Goal: Information Seeking & Learning: Learn about a topic

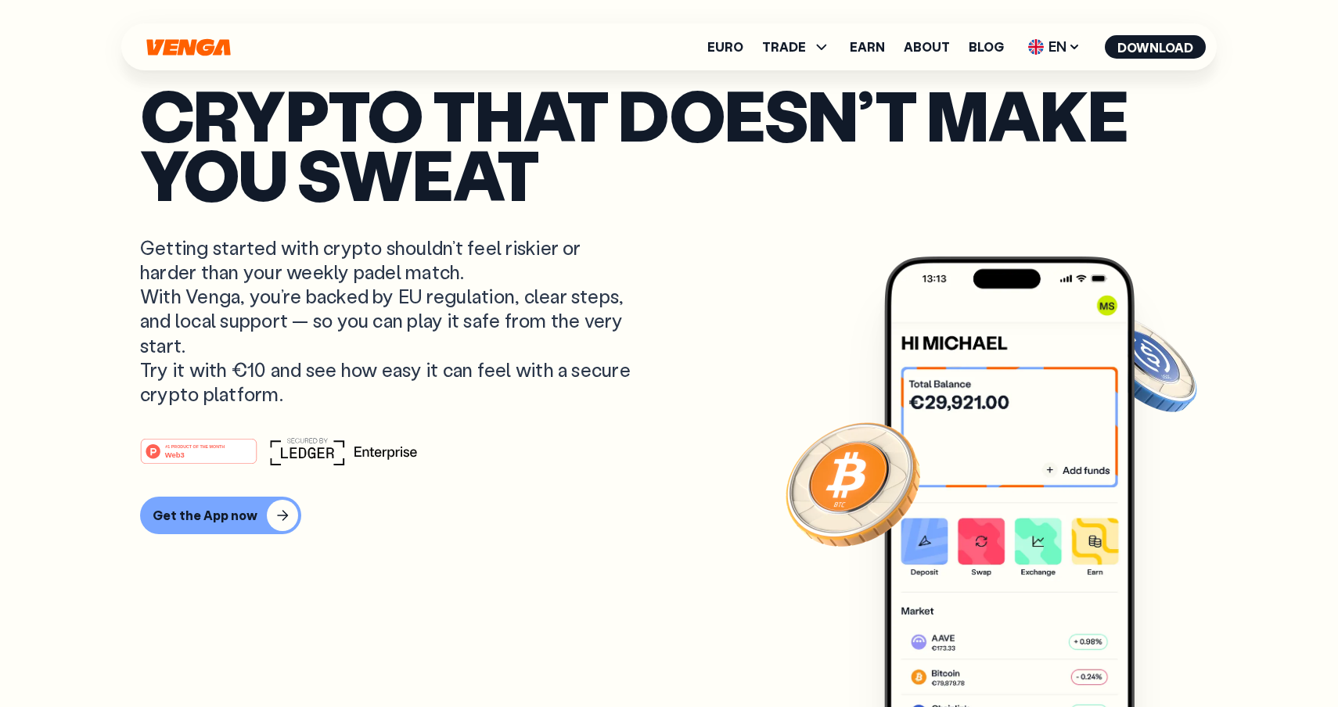
click at [170, 245] on p "Getting started with crypto shouldn’t feel riskier or harder than your weekly p…" at bounding box center [387, 321] width 495 height 171
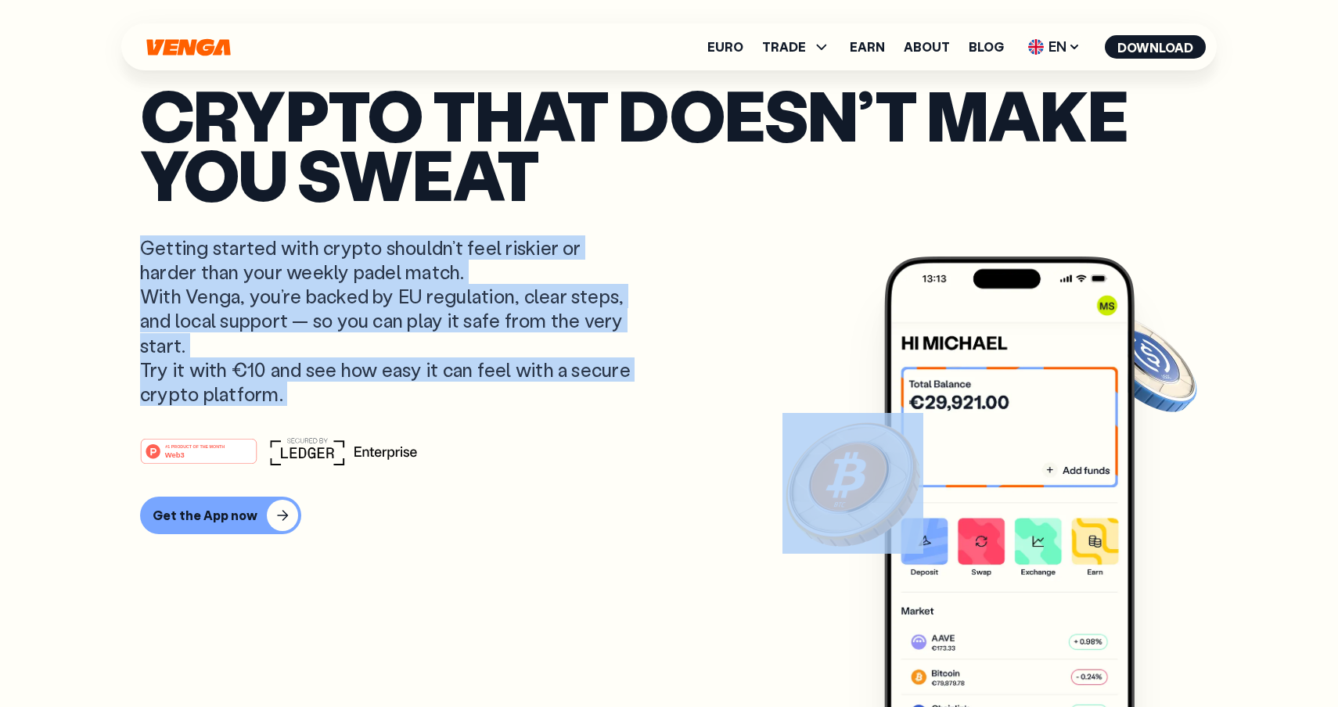
drag, startPoint x: 170, startPoint y: 245, endPoint x: 309, endPoint y: 393, distance: 203.2
click at [310, 393] on p "Getting started with crypto shouldn’t feel riskier or harder than your weekly p…" at bounding box center [387, 321] width 495 height 171
click at [219, 450] on rect at bounding box center [199, 452] width 116 height 24
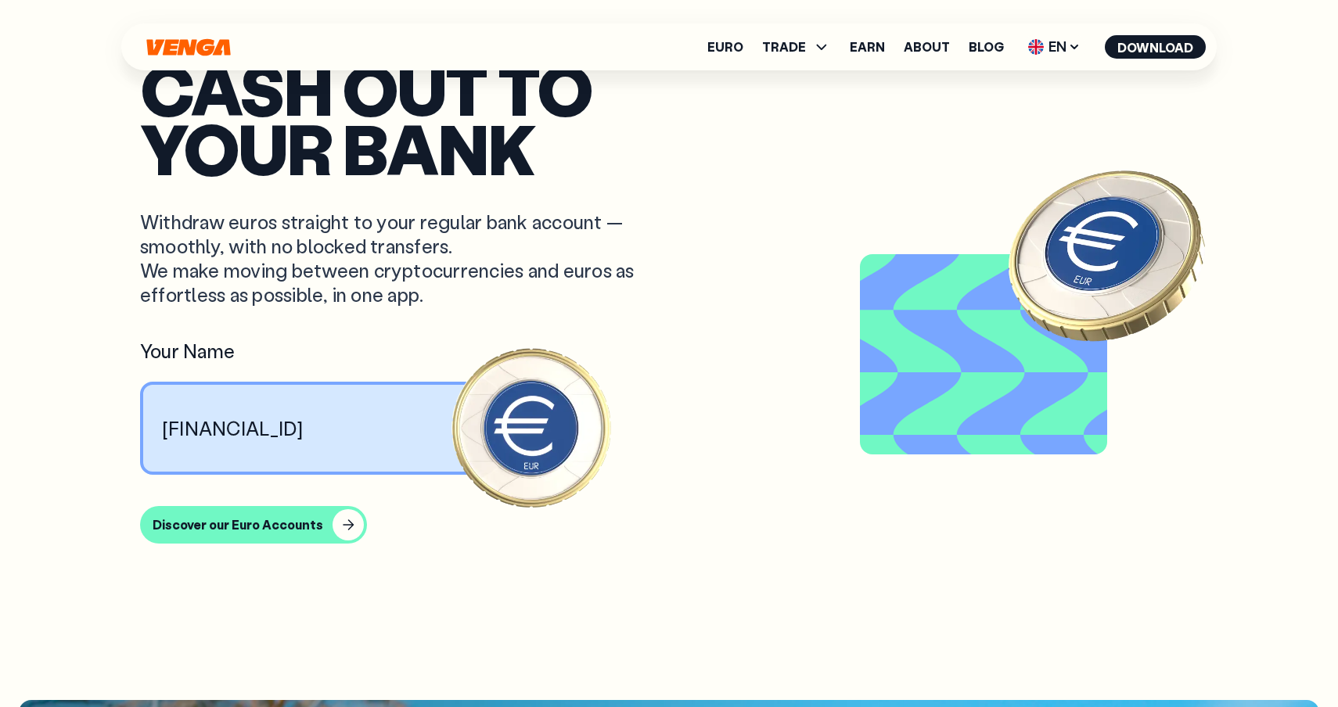
scroll to position [1442, 0]
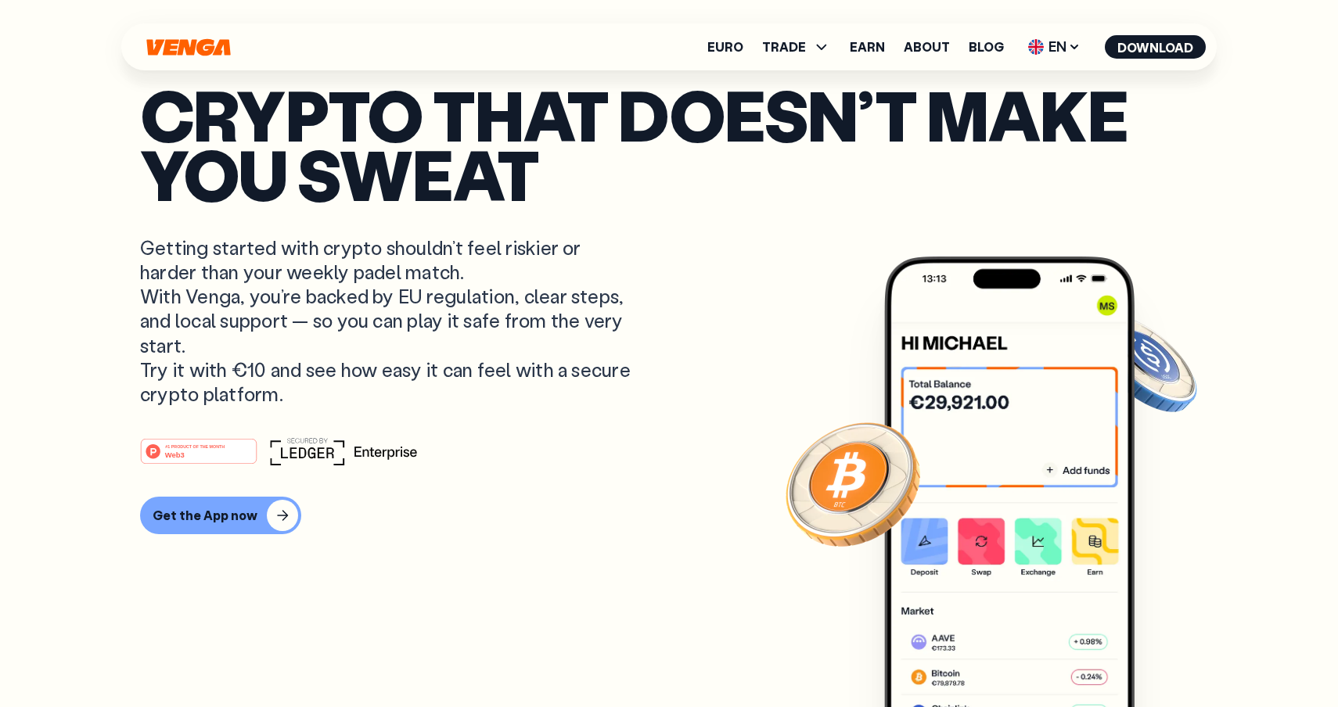
click at [370, 495] on div "#1 PRODUCT OF THE MONTH Web3 Get the App now" at bounding box center [669, 485] width 1058 height 97
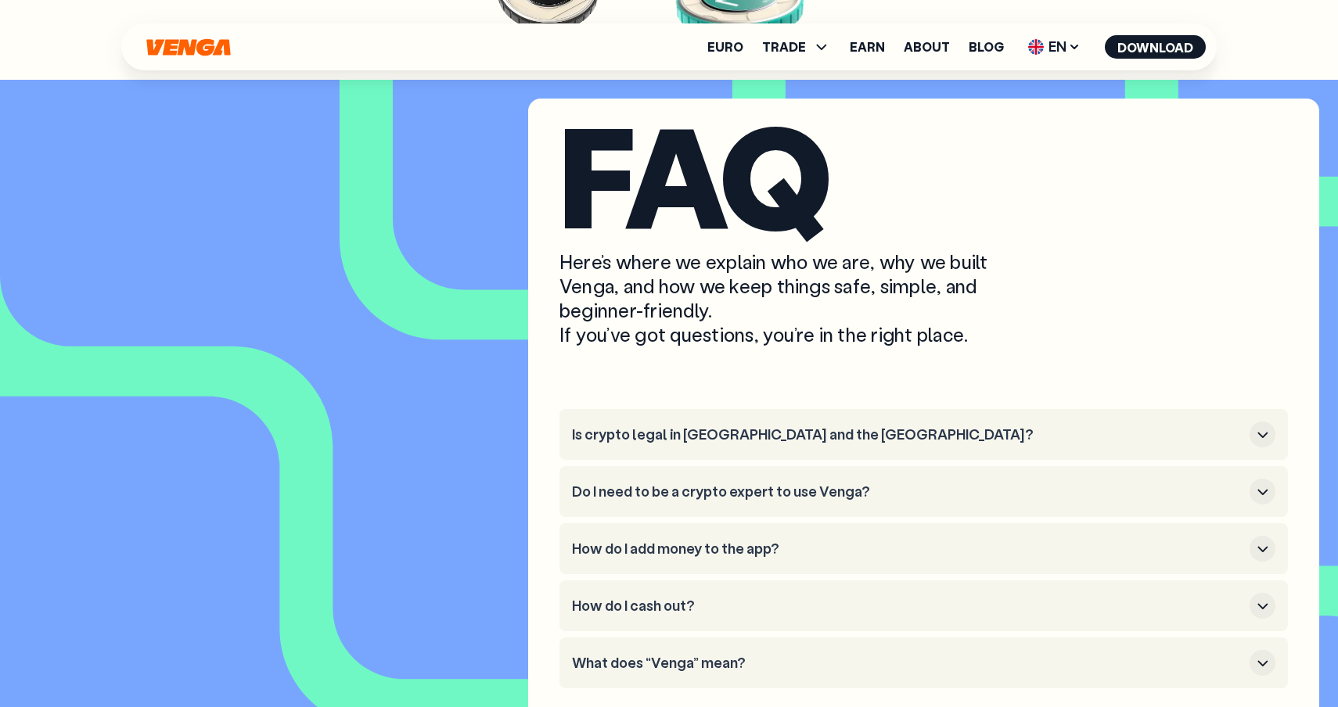
scroll to position [6694, 0]
click at [655, 445] on h3 "Is crypto legal in [GEOGRAPHIC_DATA] and the [GEOGRAPHIC_DATA]?" at bounding box center [907, 435] width 671 height 17
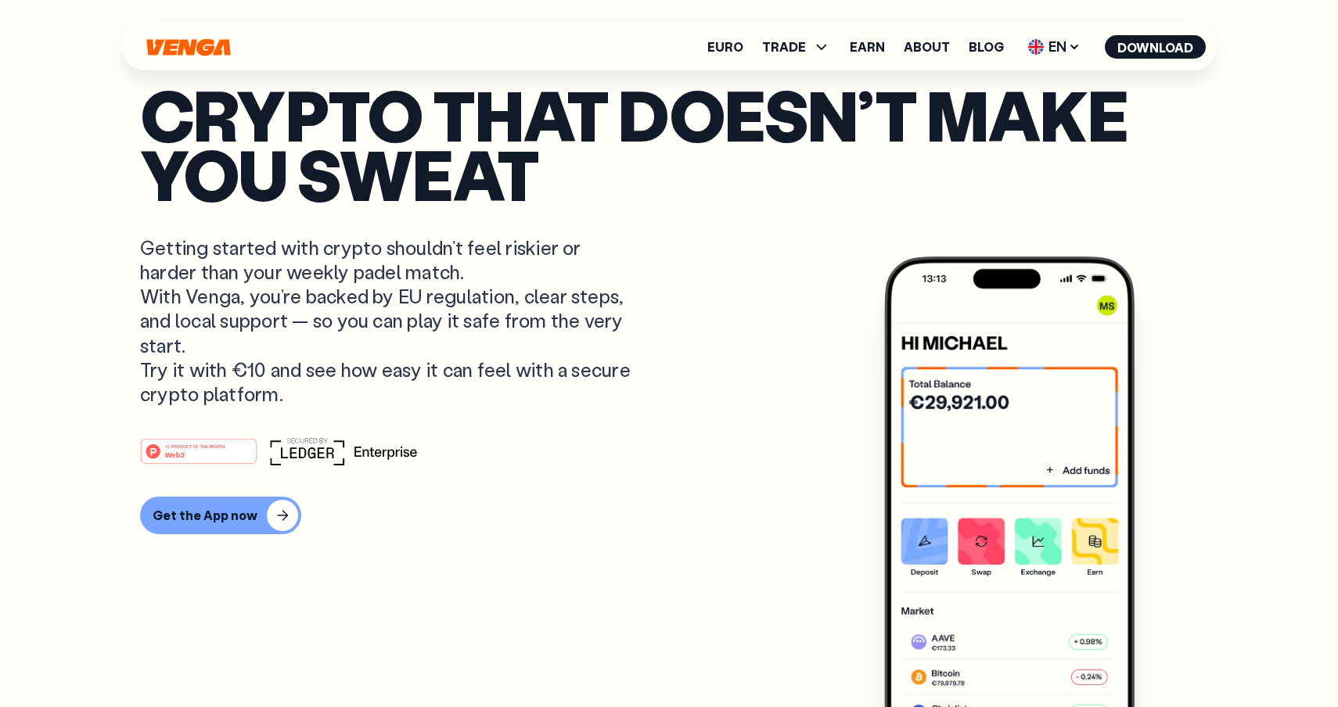
scroll to position [0, 0]
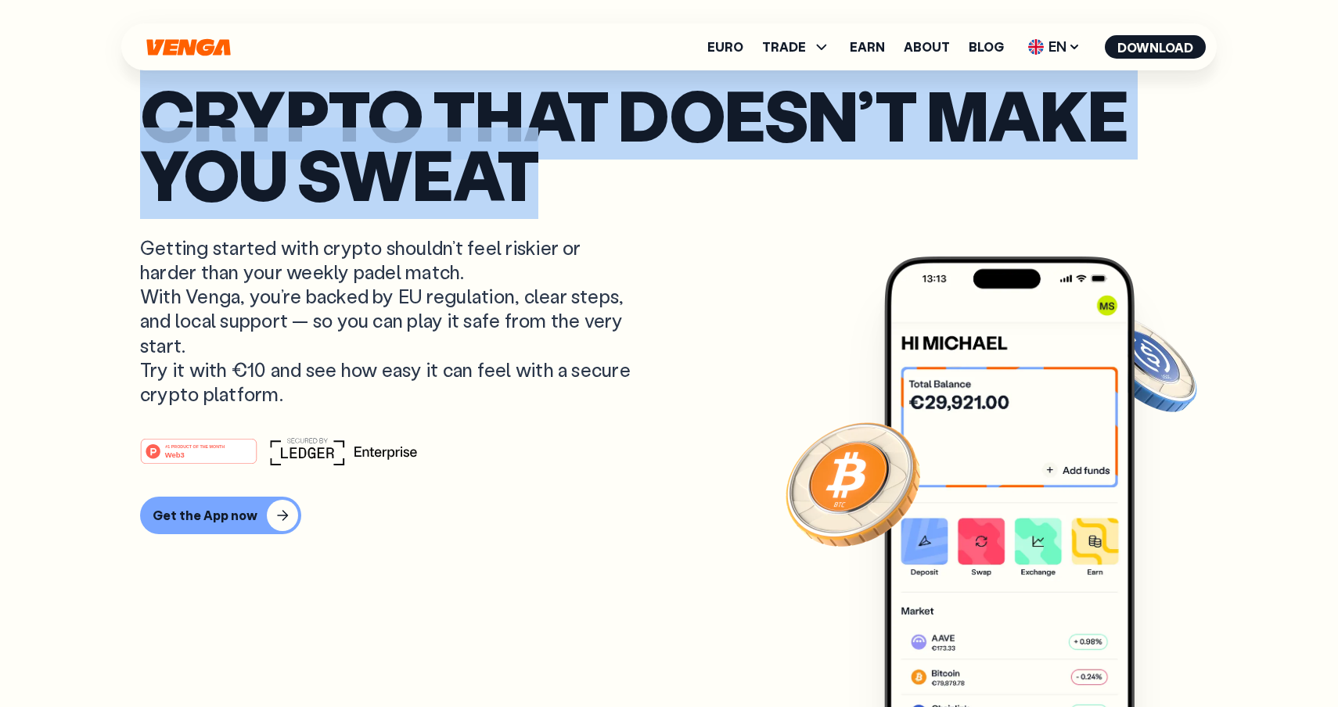
drag, startPoint x: 610, startPoint y: 189, endPoint x: 156, endPoint y: 108, distance: 461.8
click at [155, 108] on p "Crypto that doesn’t make you sweat" at bounding box center [669, 145] width 1058 height 120
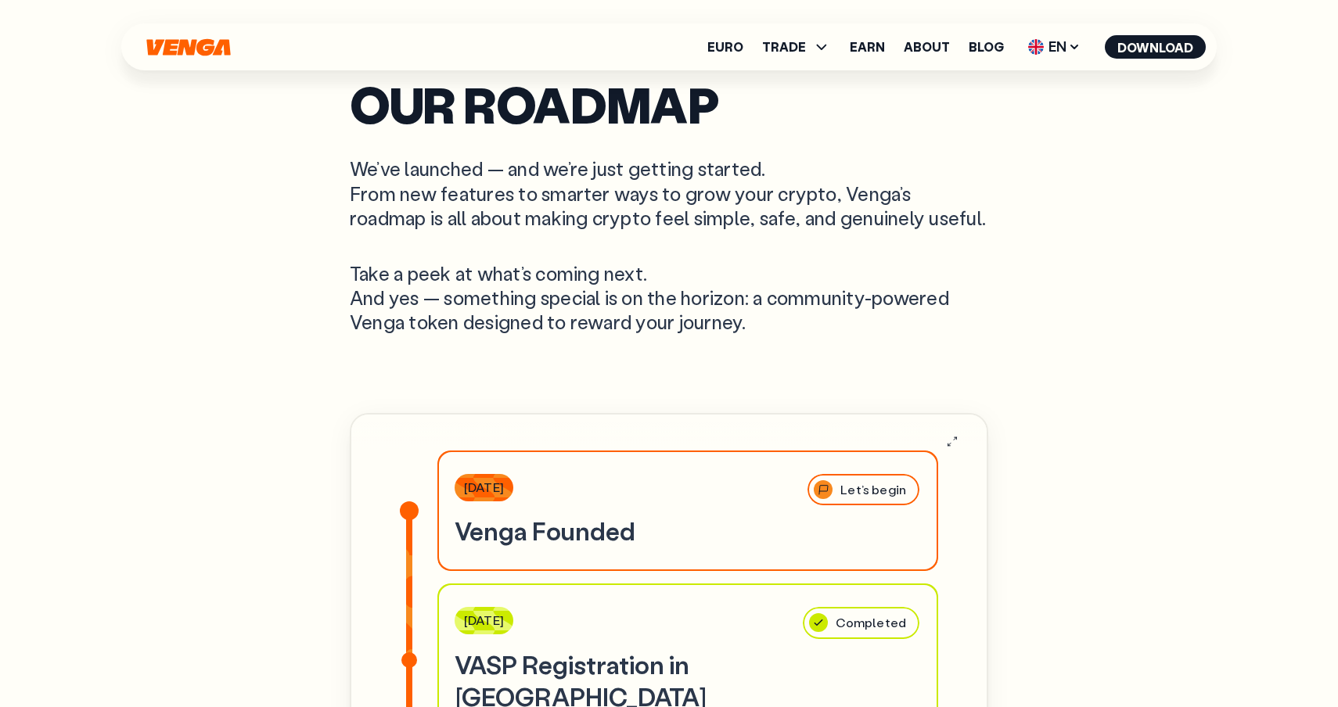
scroll to position [4760, 0]
click at [1042, 52] on span "EN" at bounding box center [1054, 46] width 63 height 25
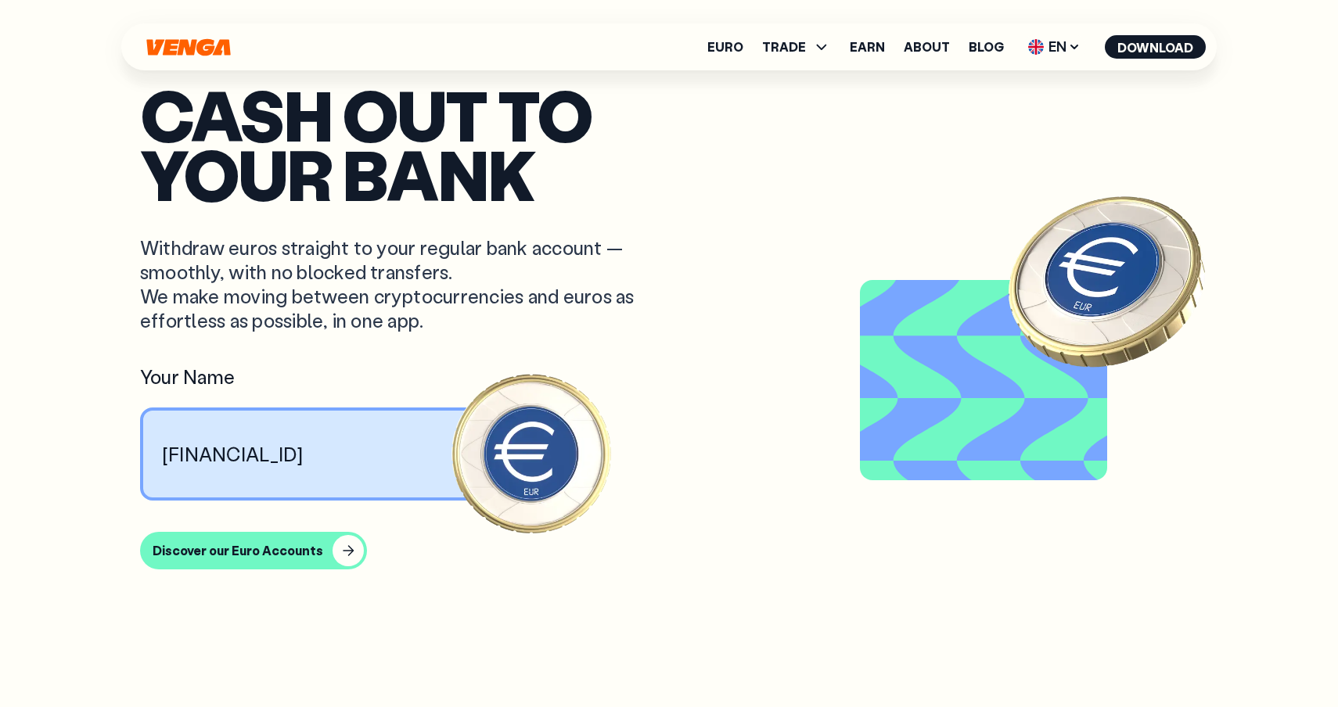
scroll to position [4760, 0]
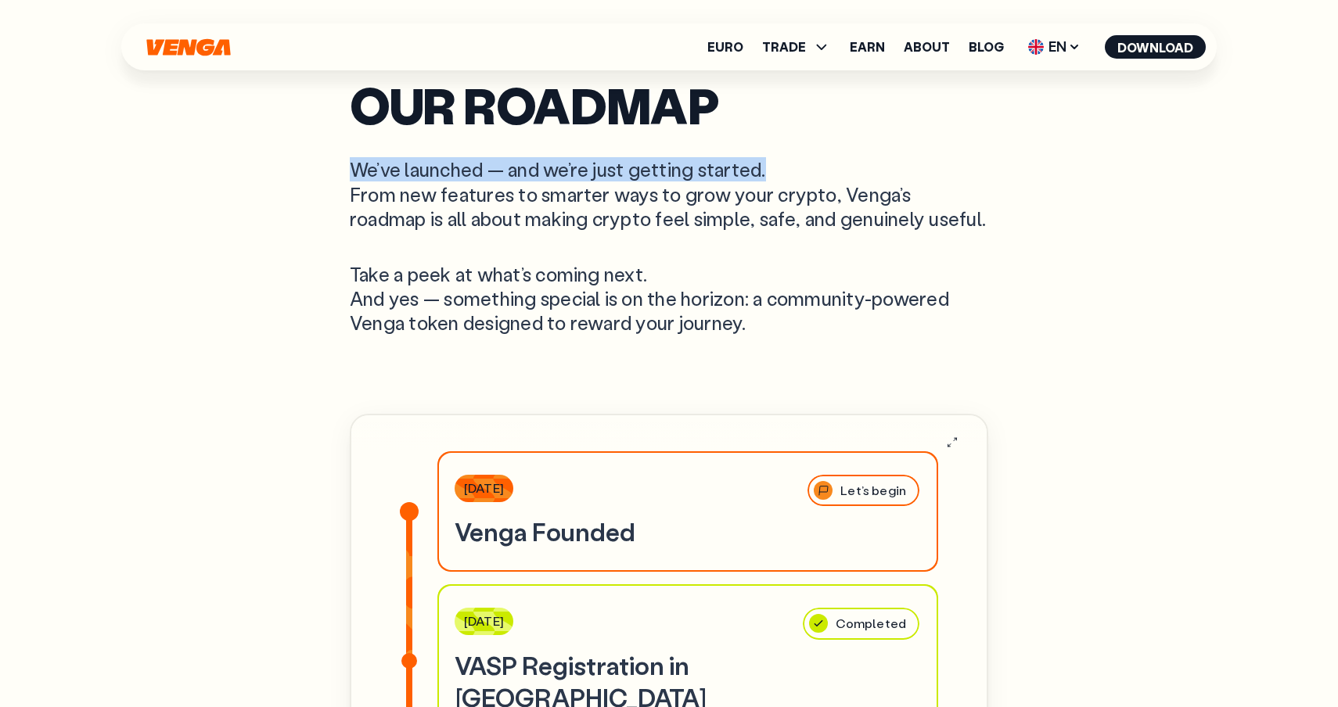
drag, startPoint x: 286, startPoint y: 149, endPoint x: 835, endPoint y: 164, distance: 549.6
click at [891, 131] on div "Our Roadmap We’ve launched — and we’re just getting started. From new features …" at bounding box center [669, 210] width 639 height 252
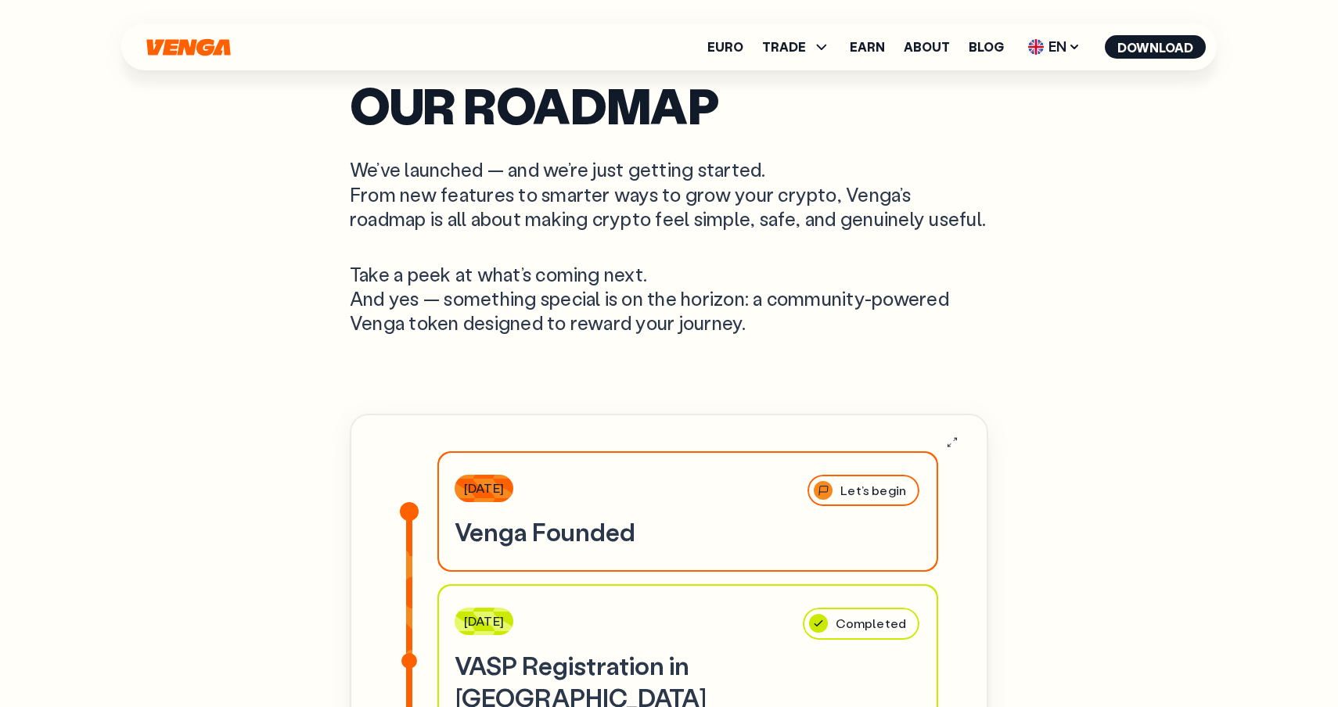
click at [373, 301] on p "Take a peek at what’s coming next. And yes — something special is on the horizo…" at bounding box center [669, 299] width 639 height 74
drag, startPoint x: 373, startPoint y: 301, endPoint x: 425, endPoint y: 301, distance: 51.7
click at [425, 301] on p "Take a peek at what’s coming next. And yes — something special is on the horizo…" at bounding box center [669, 299] width 639 height 74
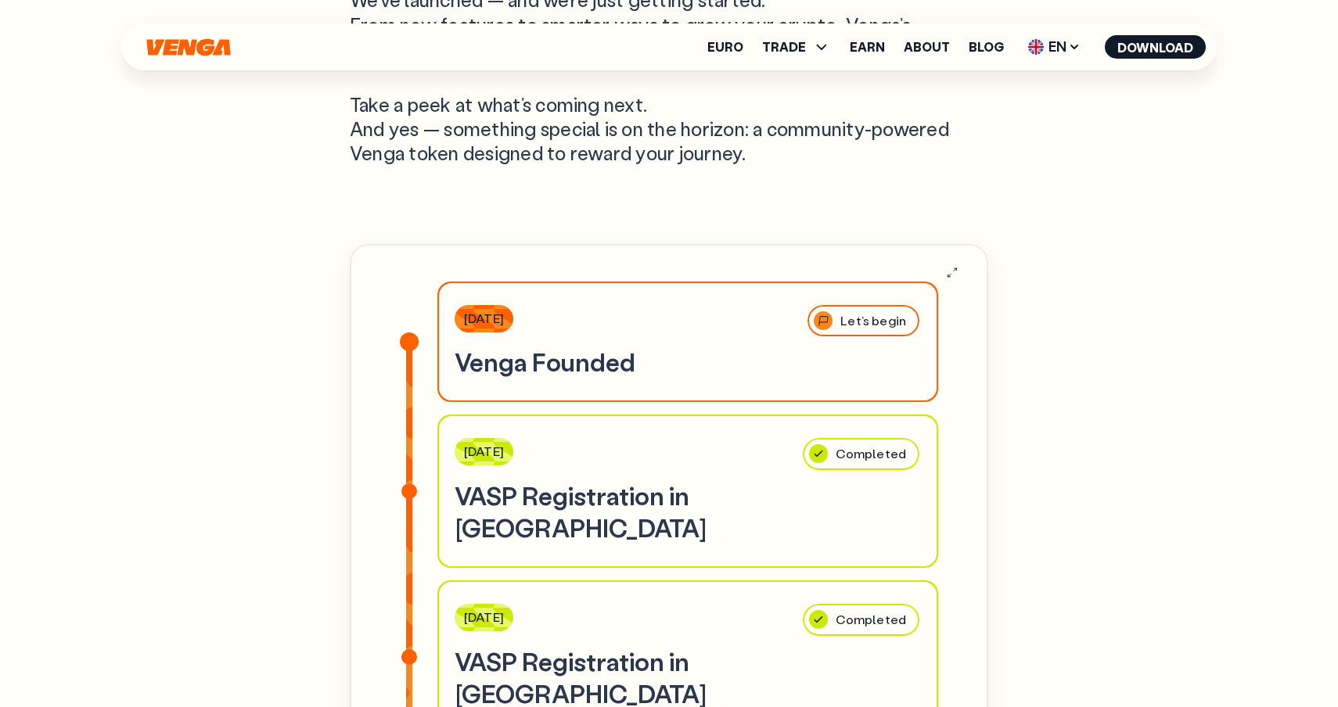
scroll to position [4930, 0]
click at [889, 254] on section "Our Roadmap We’ve launched — and we’re just getting started. From new features …" at bounding box center [669, 369] width 639 height 1069
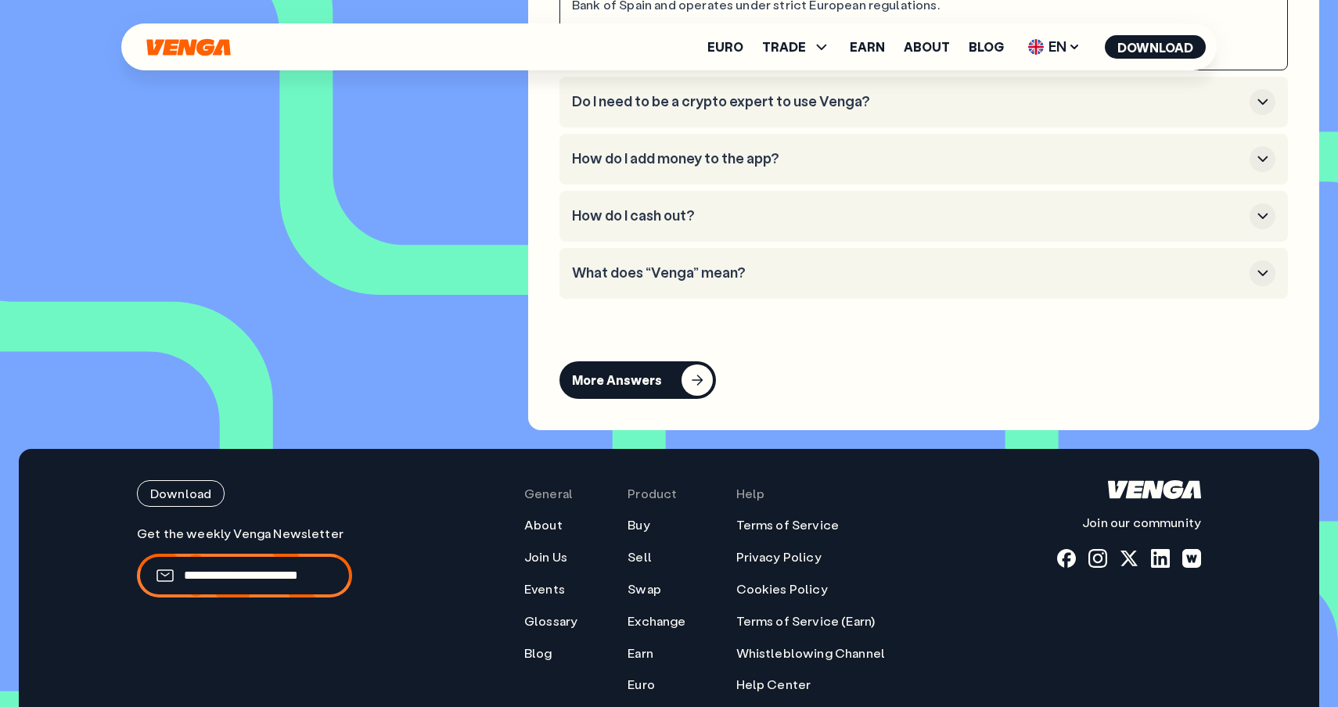
scroll to position [7175, 0]
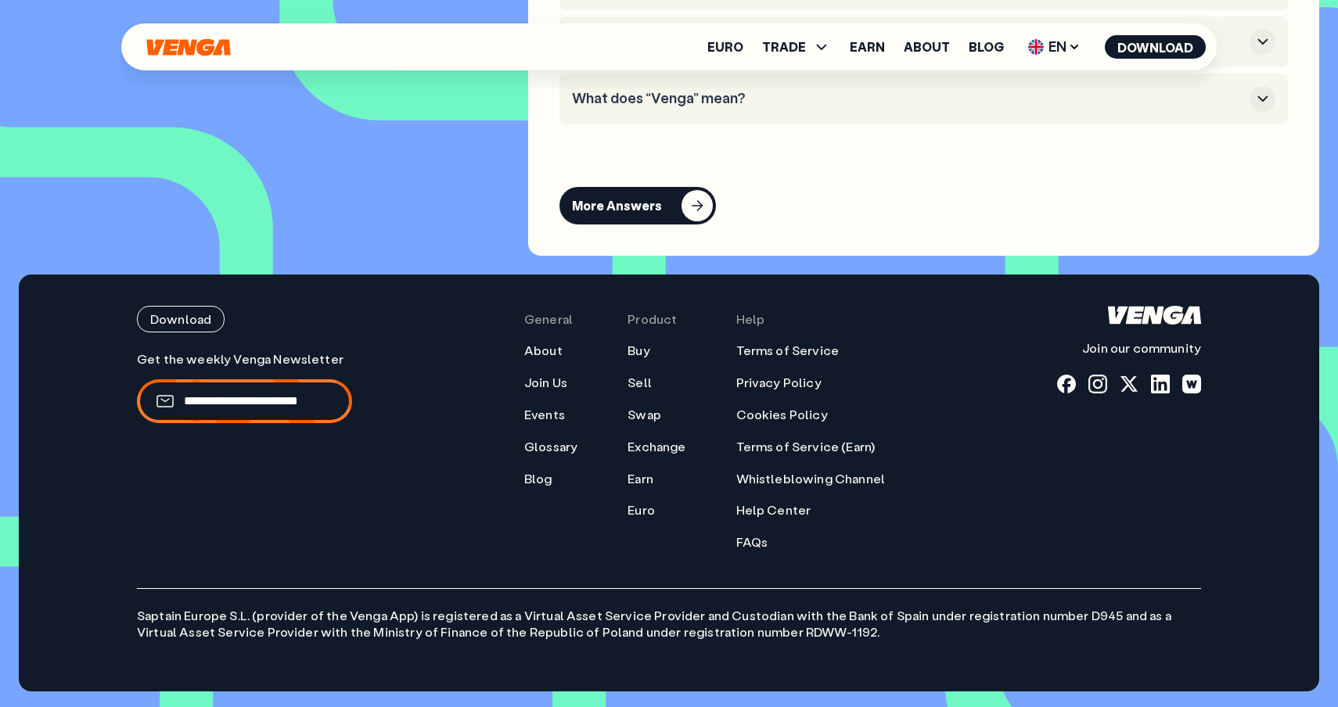
click at [729, 124] on li "What does “Venga” mean?" at bounding box center [924, 99] width 729 height 51
click at [726, 107] on h3 "What does “Venga” mean?" at bounding box center [907, 98] width 671 height 17
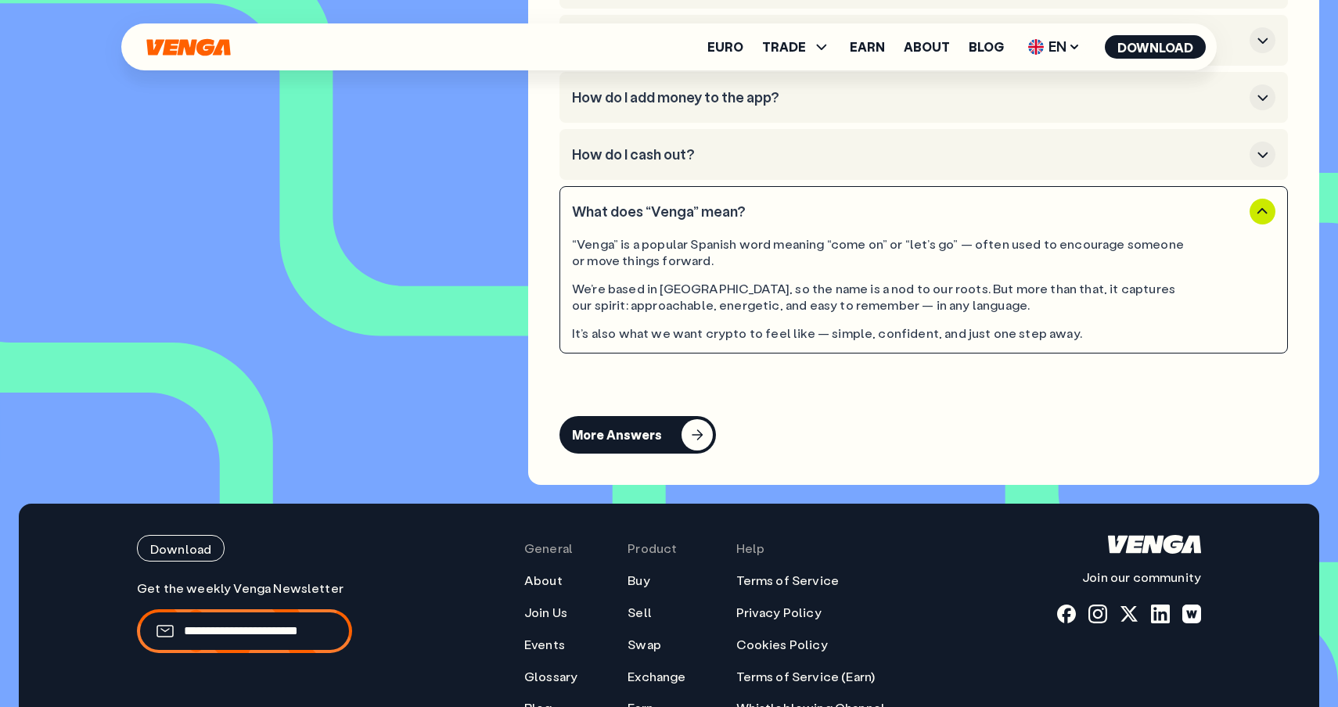
scroll to position [7146, 0]
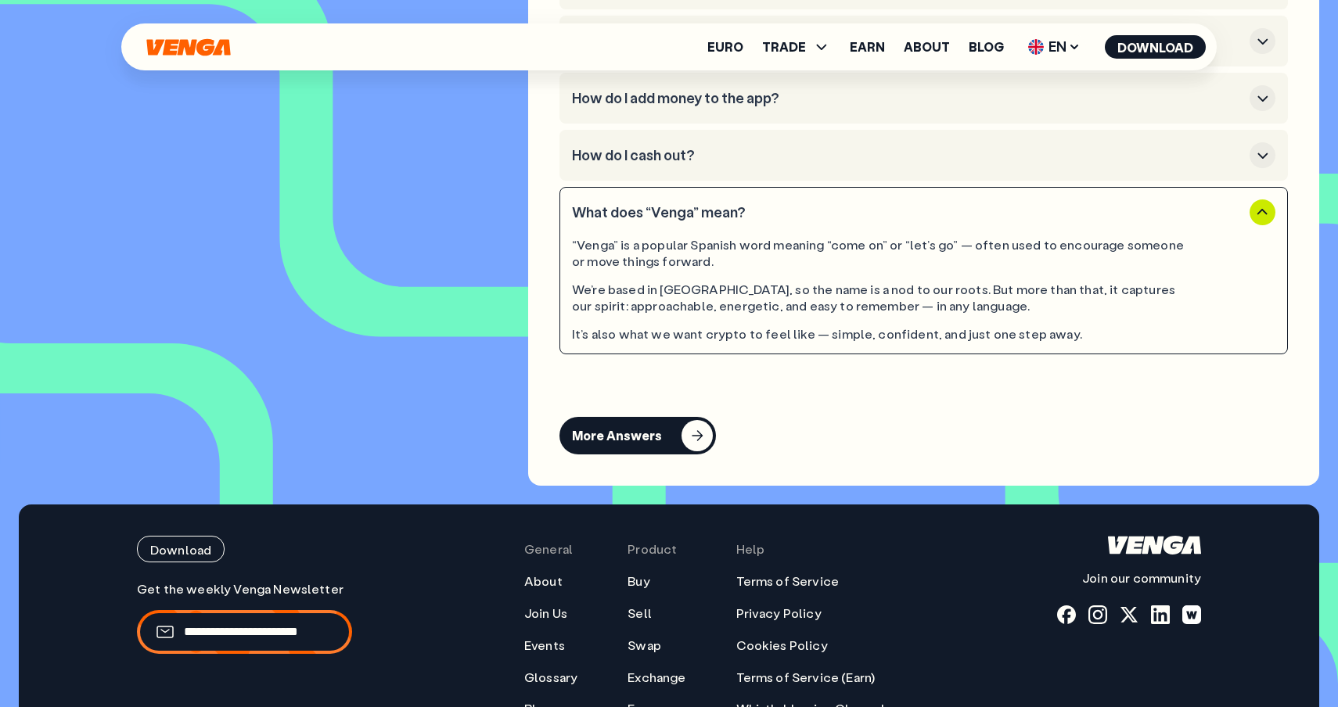
click at [755, 311] on div "We’re based in [GEOGRAPHIC_DATA], so the name is a nod to our roots. But more t…" at bounding box center [879, 298] width 615 height 33
drag, startPoint x: 755, startPoint y: 311, endPoint x: 887, endPoint y: 315, distance: 132.3
click at [887, 315] on div "We’re based in [GEOGRAPHIC_DATA], so the name is a nod to our roots. But more t…" at bounding box center [879, 298] width 615 height 33
click at [996, 393] on div "FAQ Here’s where we explain who we are, why we built Venga, and how we keep thi…" at bounding box center [923, 67] width 791 height 839
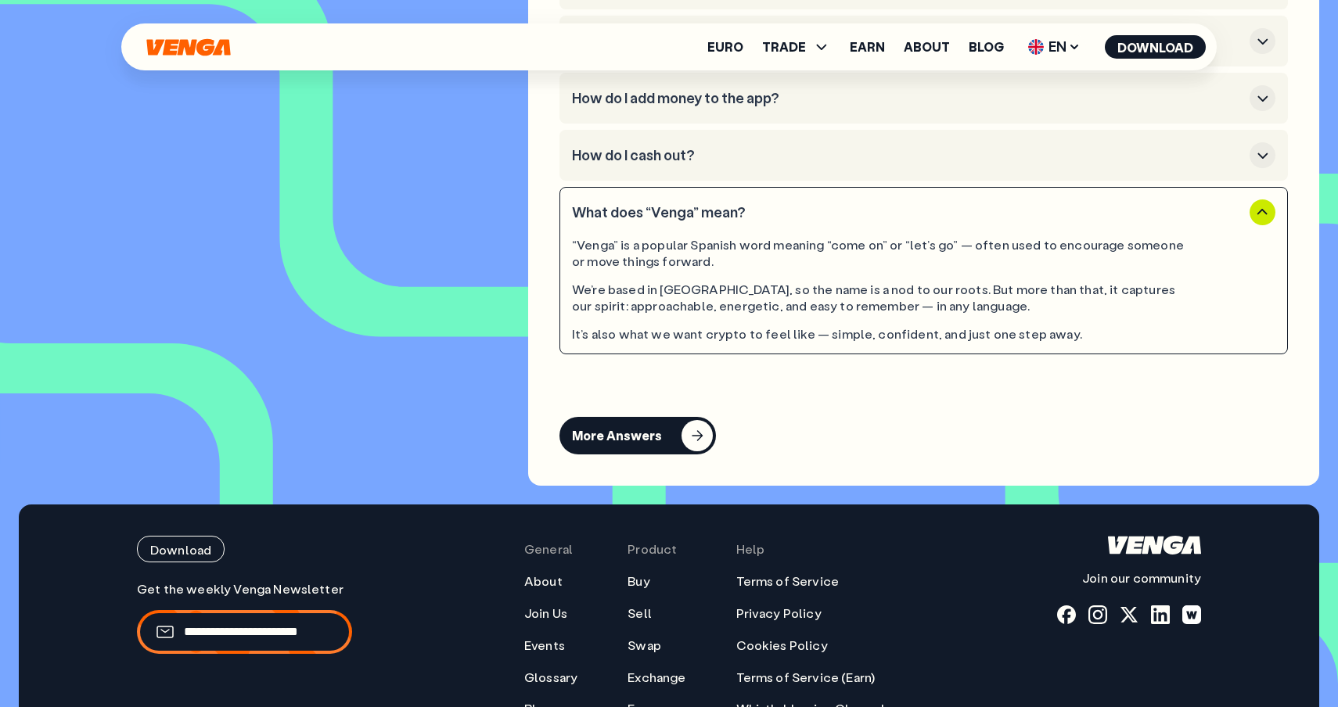
scroll to position [1125, 0]
